Goal: Check status: Check status

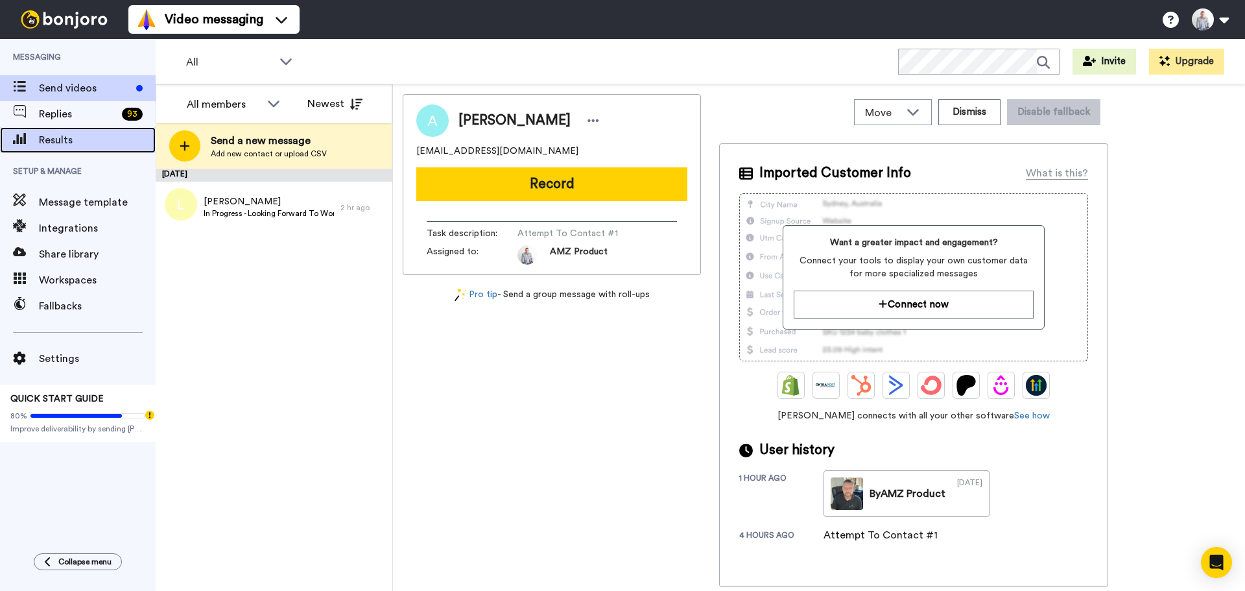
click at [56, 145] on span "Results" at bounding box center [97, 140] width 117 height 16
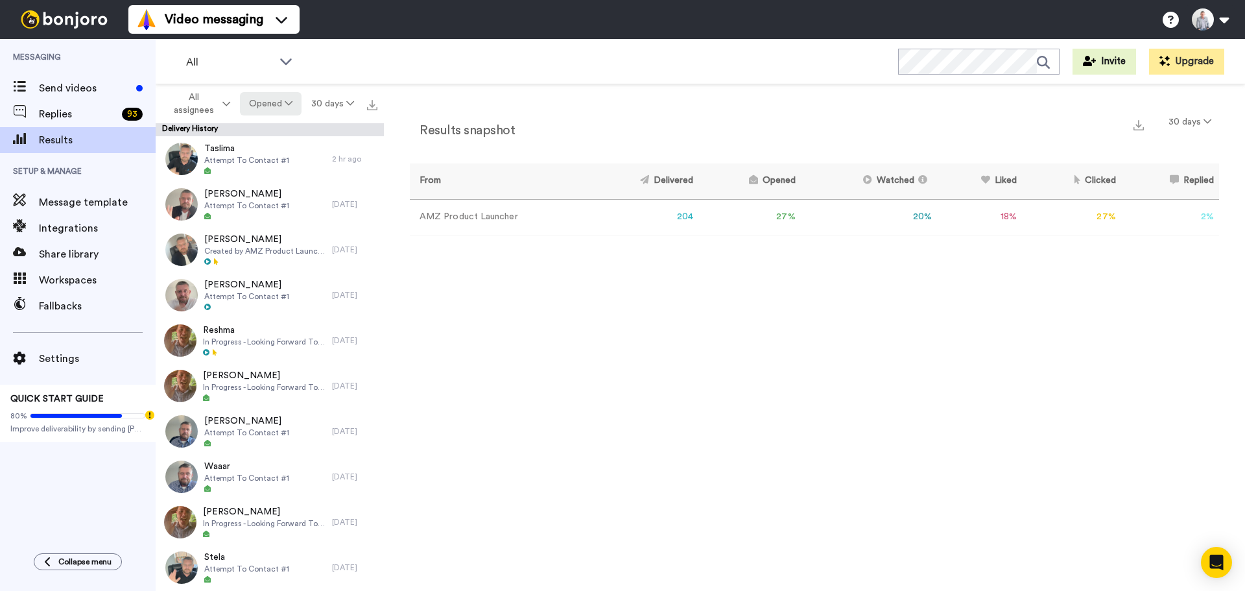
click at [280, 103] on button "Opened" at bounding box center [271, 103] width 62 height 23
click at [277, 181] on div "Replied" at bounding box center [272, 177] width 60 height 14
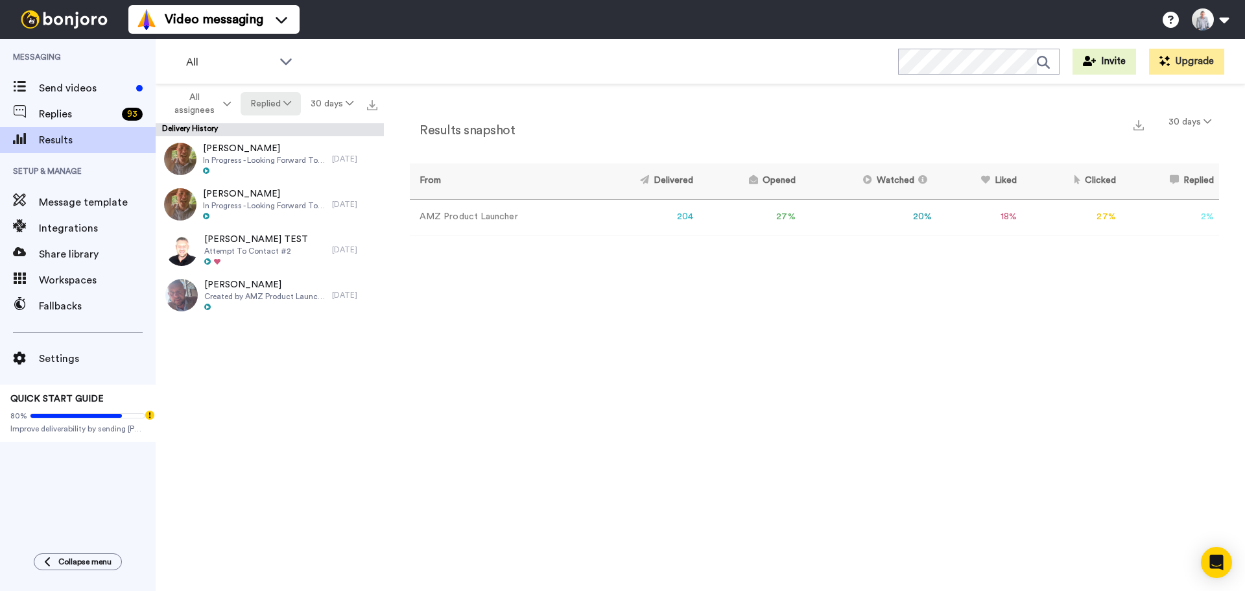
click at [289, 106] on icon at bounding box center [287, 103] width 8 height 9
click at [288, 127] on div "Delivered" at bounding box center [272, 130] width 60 height 14
